Goal: Task Accomplishment & Management: Manage account settings

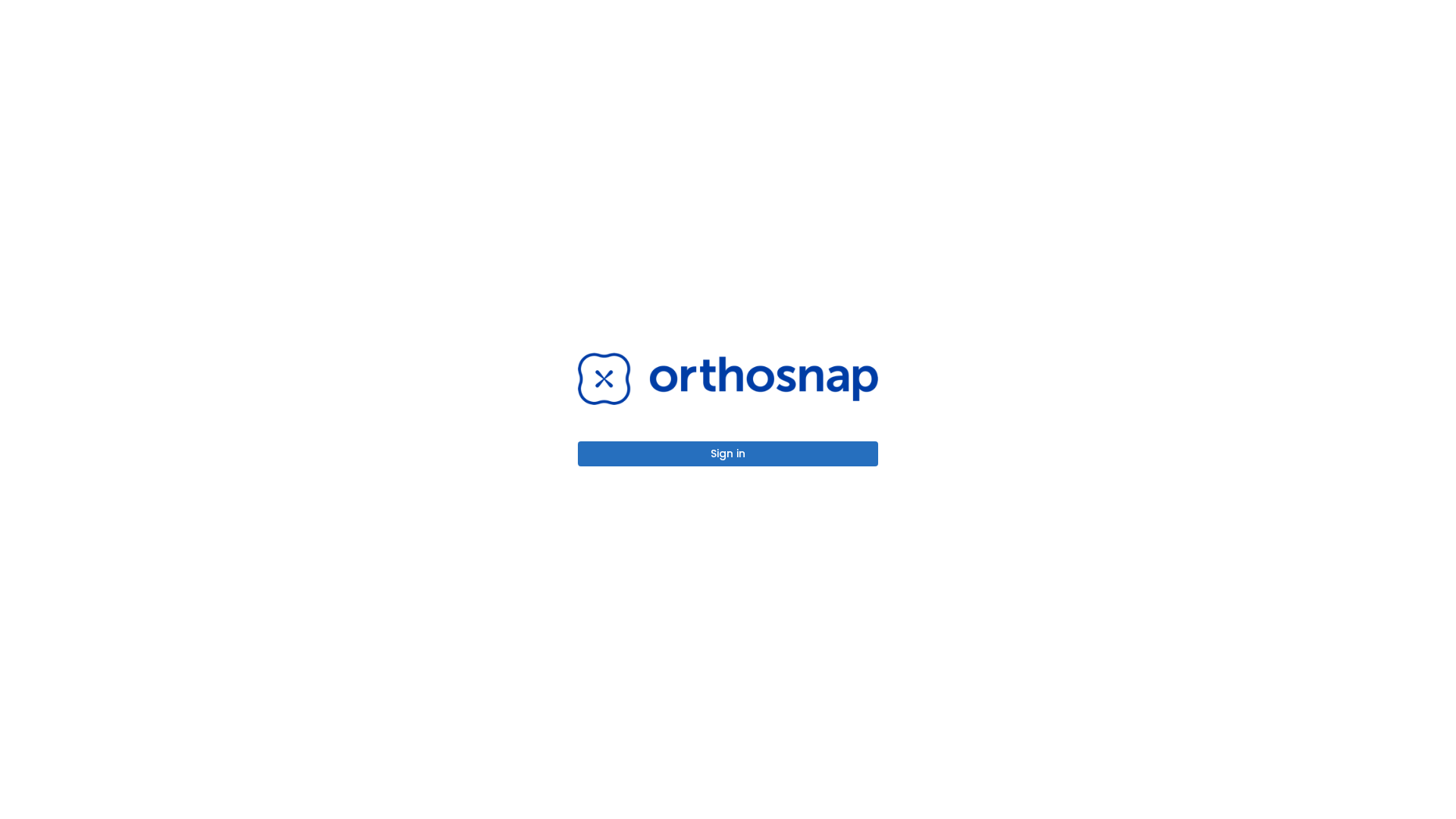
click at [728, 453] on button "Sign in" at bounding box center [728, 453] width 301 height 25
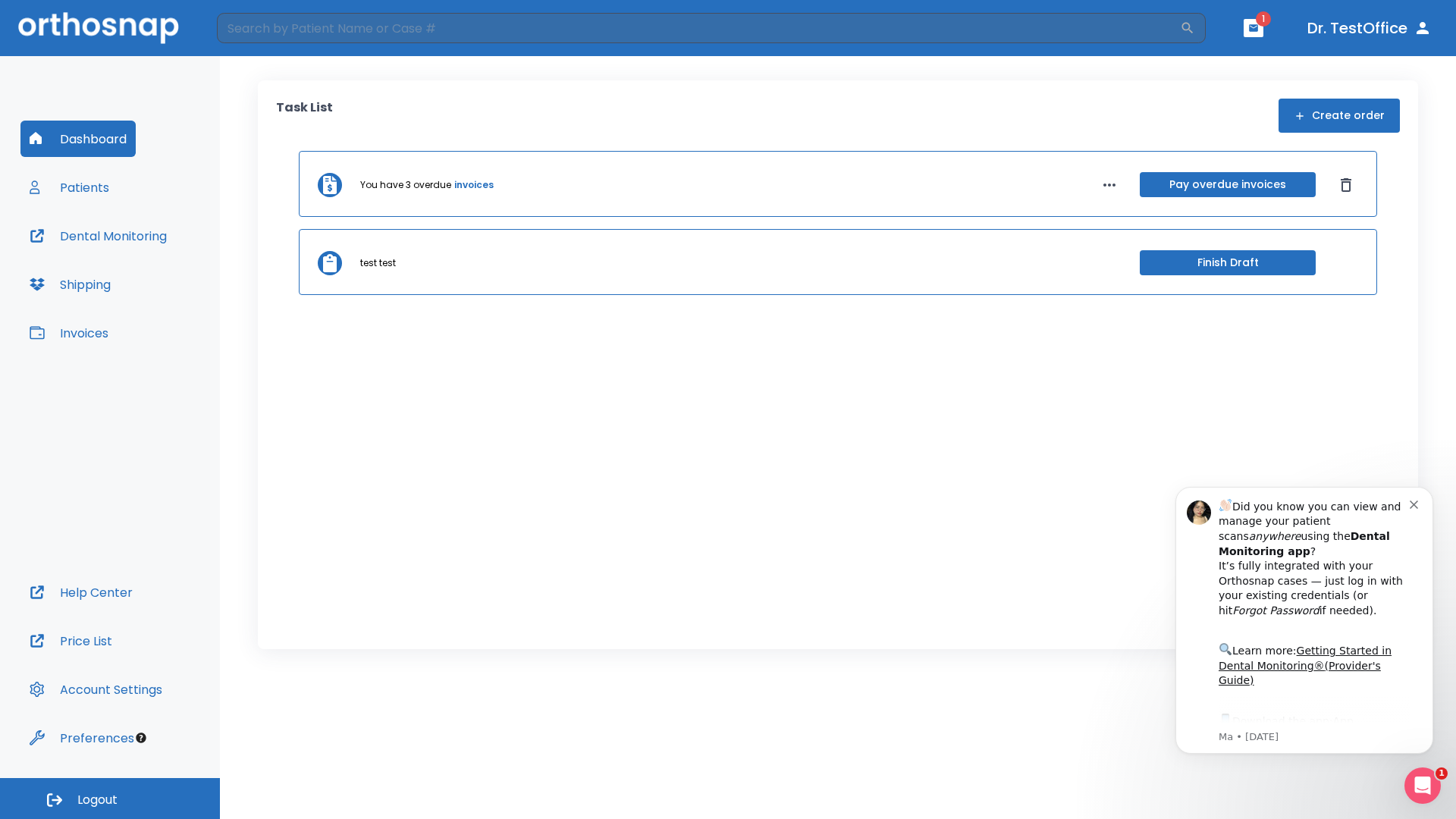
click at [110, 798] on span "Logout" at bounding box center [97, 799] width 41 height 17
